Goal: Transaction & Acquisition: Purchase product/service

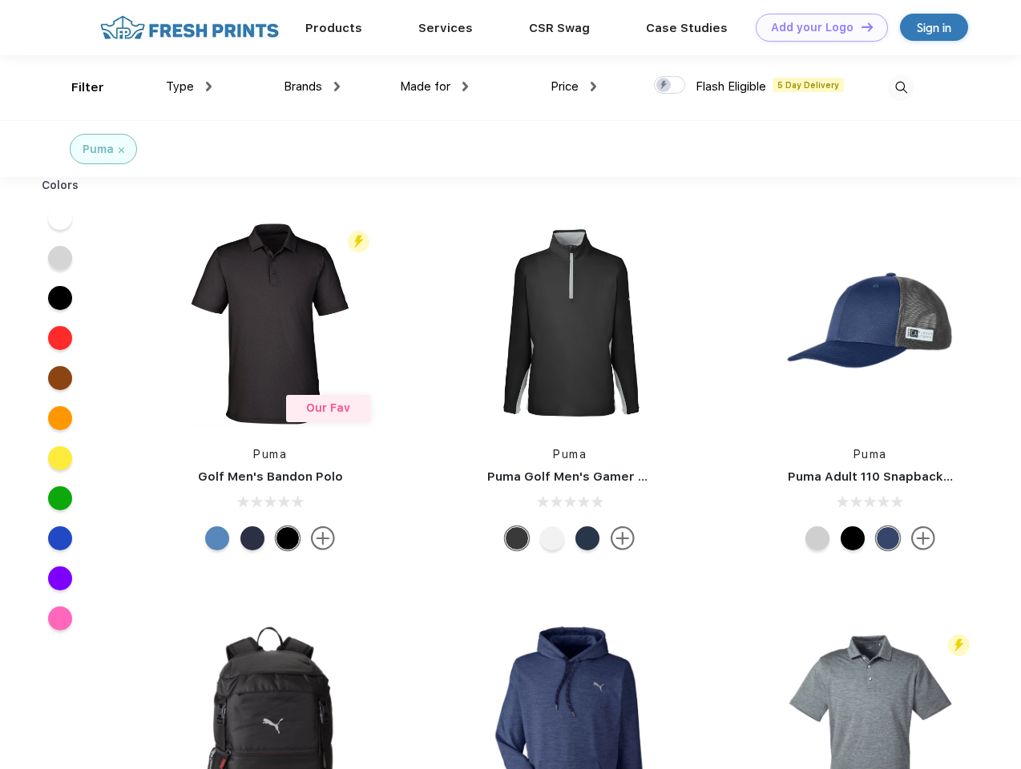
click at [816, 27] on link "Add your Logo Design Tool" at bounding box center [822, 28] width 132 height 28
click at [0, 0] on div "Design Tool" at bounding box center [0, 0] width 0 height 0
click at [860, 26] on link "Add your Logo Design Tool" at bounding box center [822, 28] width 132 height 28
click at [77, 87] on div "Filter" at bounding box center [87, 88] width 33 height 18
click at [189, 87] on span "Type" at bounding box center [180, 86] width 28 height 14
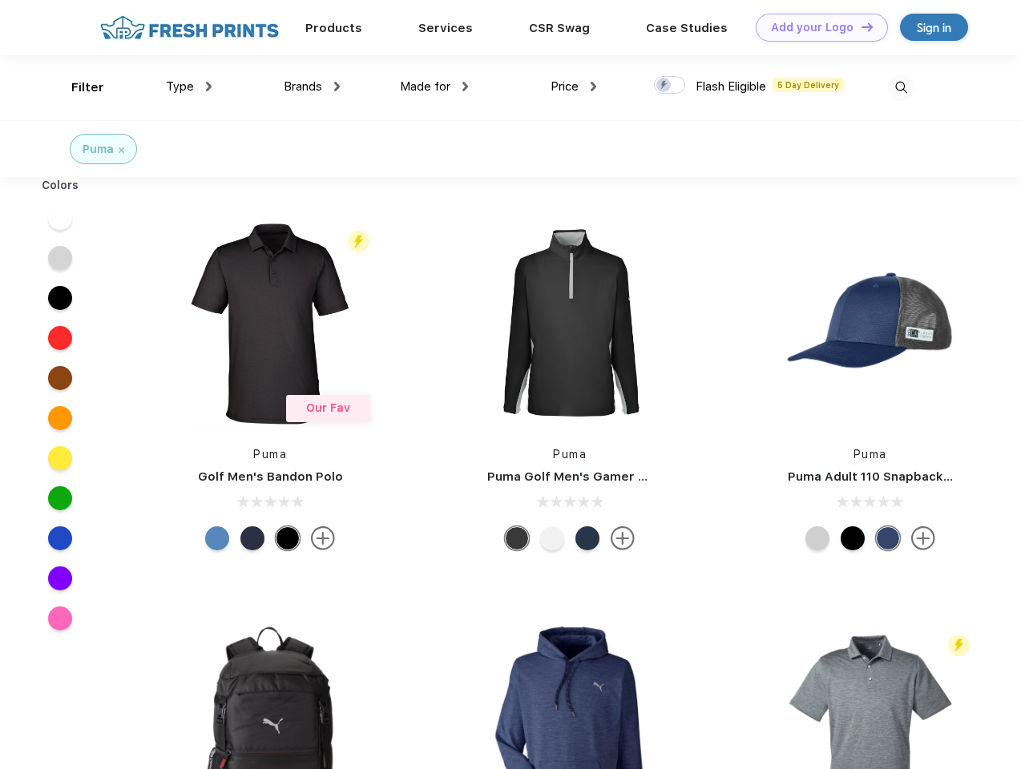
click at [312, 87] on span "Brands" at bounding box center [303, 86] width 38 height 14
click at [434, 87] on span "Made for" at bounding box center [425, 86] width 50 height 14
click at [574, 87] on span "Price" at bounding box center [564, 86] width 28 height 14
click at [670, 86] on div at bounding box center [669, 85] width 31 height 18
click at [664, 86] on input "checkbox" at bounding box center [659, 80] width 10 height 10
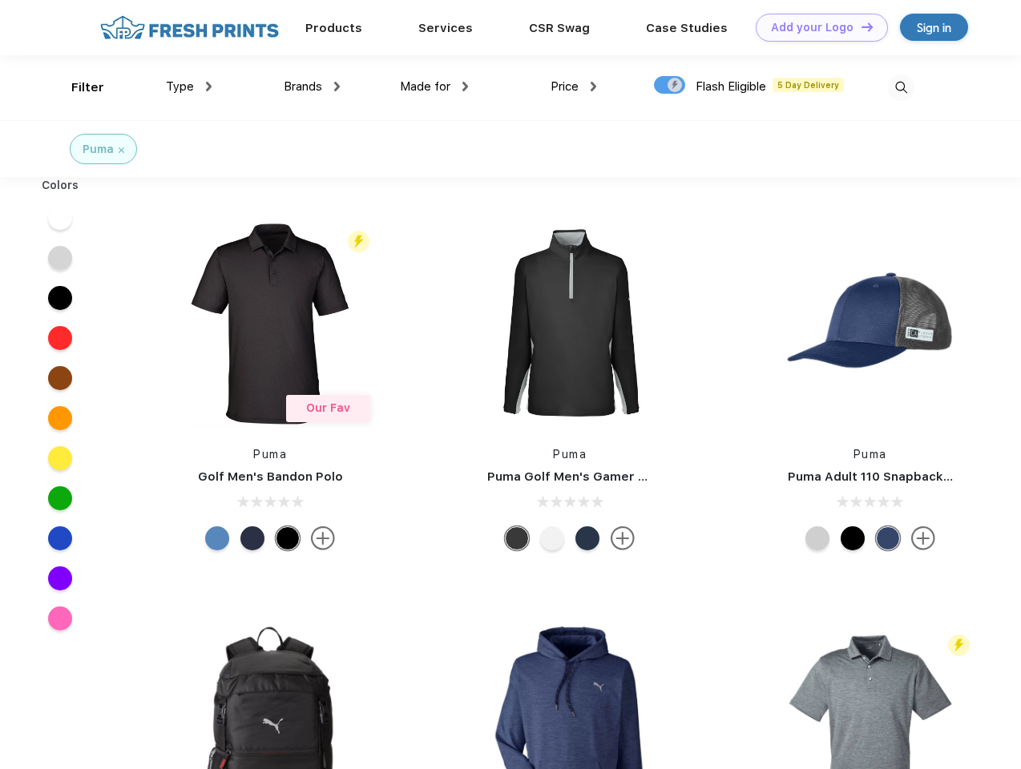
click at [901, 87] on img at bounding box center [901, 88] width 26 height 26
